Goal: Transaction & Acquisition: Download file/media

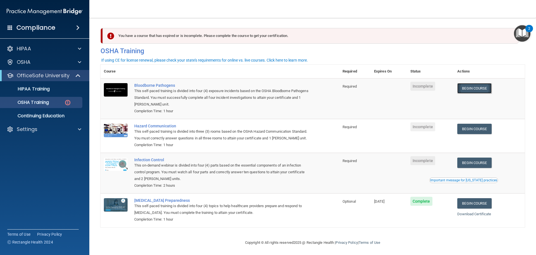
click at [473, 91] on link "Begin Course" at bounding box center [475, 88] width 34 height 10
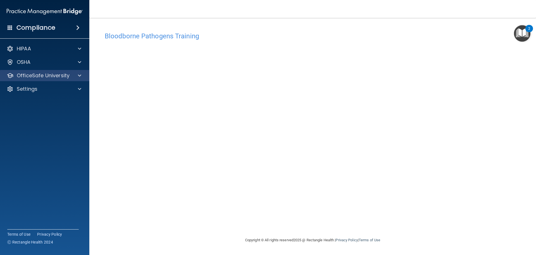
click at [74, 80] on div "OfficeSafe University" at bounding box center [45, 75] width 90 height 11
click at [75, 78] on div at bounding box center [79, 75] width 14 height 7
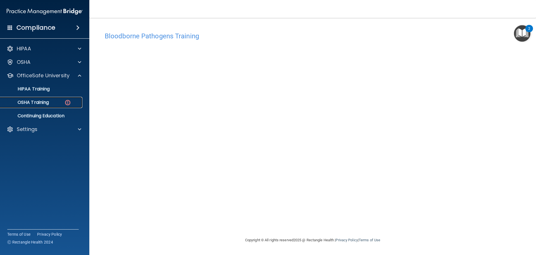
click at [54, 101] on div "OSHA Training" at bounding box center [42, 102] width 76 height 6
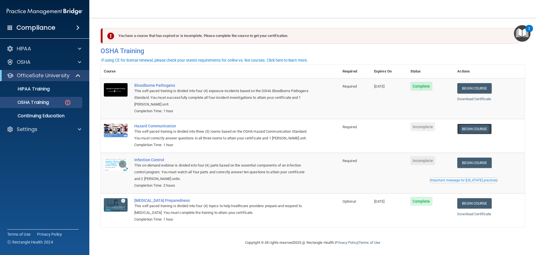
click at [468, 134] on link "Begin Course" at bounding box center [475, 128] width 34 height 10
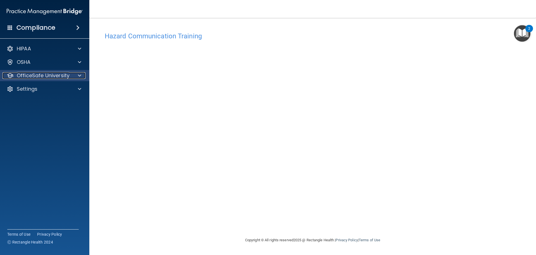
click at [31, 77] on p "OfficeSafe University" at bounding box center [43, 75] width 53 height 7
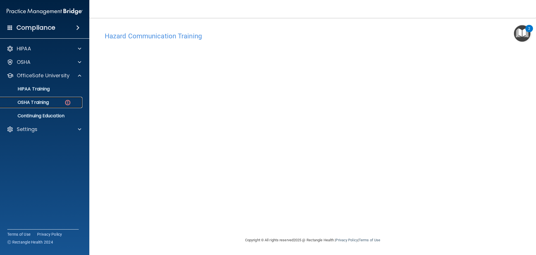
click at [52, 105] on link "OSHA Training" at bounding box center [38, 102] width 88 height 11
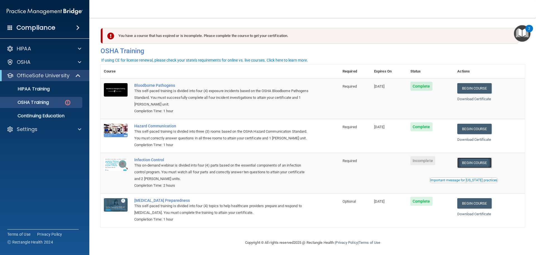
click at [470, 168] on link "Begin Course" at bounding box center [475, 162] width 34 height 10
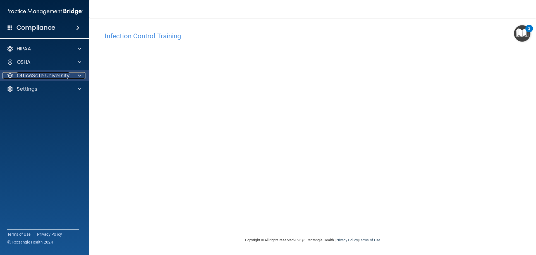
click at [58, 77] on p "OfficeSafe University" at bounding box center [43, 75] width 53 height 7
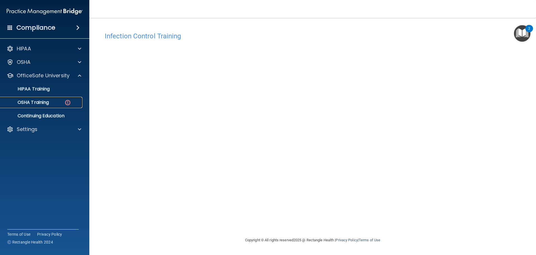
click at [52, 107] on link "OSHA Training" at bounding box center [38, 102] width 88 height 11
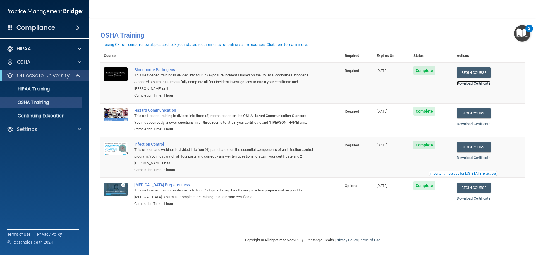
click at [482, 82] on link "Download Certificate" at bounding box center [474, 83] width 34 height 4
click at [476, 124] on link "Download Certificate" at bounding box center [474, 124] width 34 height 4
click at [474, 157] on link "Download Certificate" at bounding box center [474, 157] width 34 height 4
click at [483, 198] on link "Download Certificate" at bounding box center [474, 198] width 34 height 4
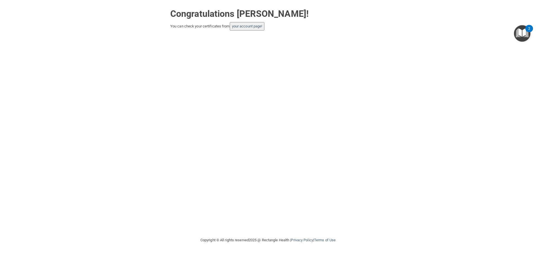
click at [245, 30] on button "your account page!" at bounding box center [247, 26] width 35 height 8
